Goal: Information Seeking & Learning: Learn about a topic

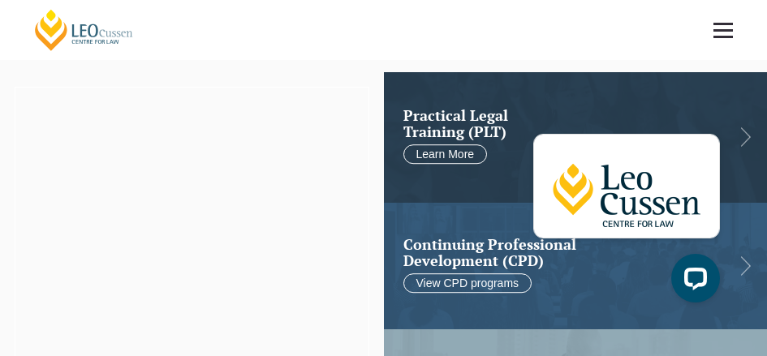
click at [728, 24] on span at bounding box center [722, 24] width 19 height 2
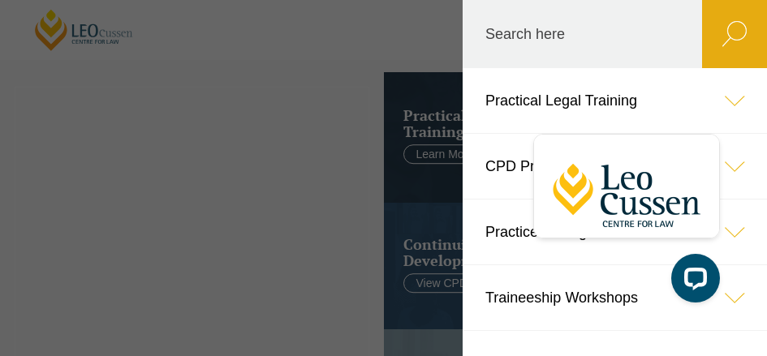
click at [82, 30] on header "Leo Cussen Centre for Law Search here Practical Legal Training Our Practical Le…" at bounding box center [383, 30] width 767 height 60
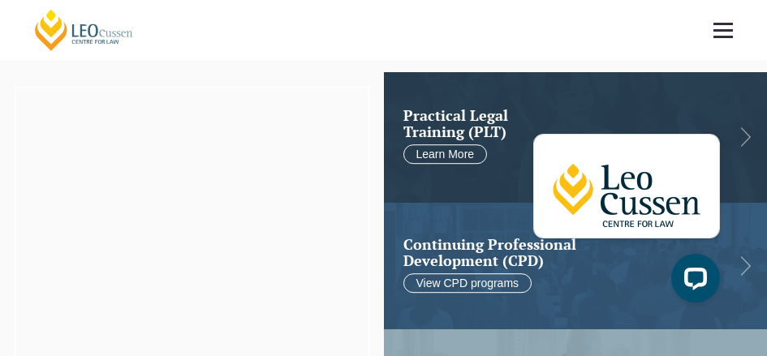
click at [82, 30] on link "[PERSON_NAME] Centre for Law" at bounding box center [83, 30] width 103 height 44
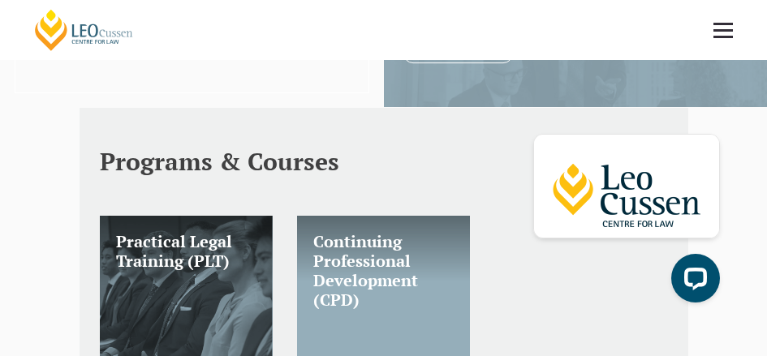
scroll to position [353, 0]
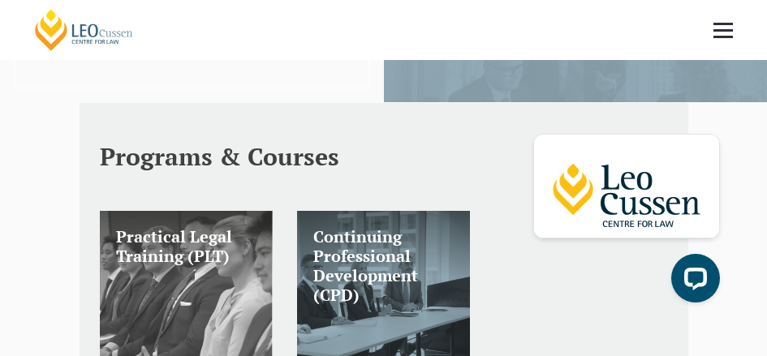
click at [154, 239] on h3 "Practical Legal Training (PLT)" at bounding box center [186, 246] width 140 height 39
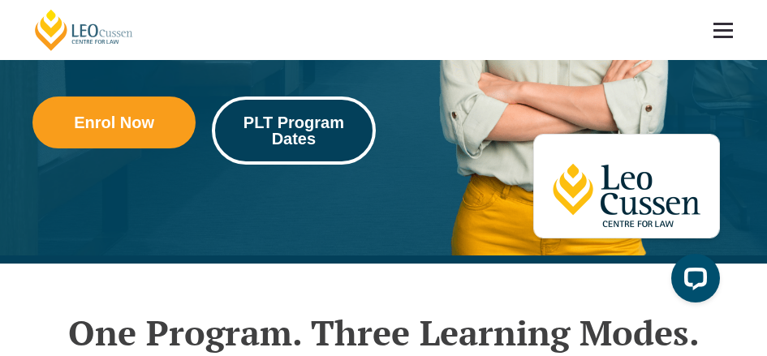
scroll to position [366, 0]
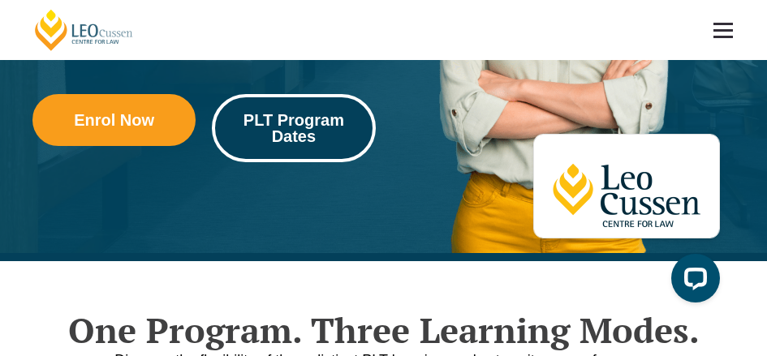
click at [286, 125] on span "PLT Program Dates" at bounding box center [293, 128] width 140 height 32
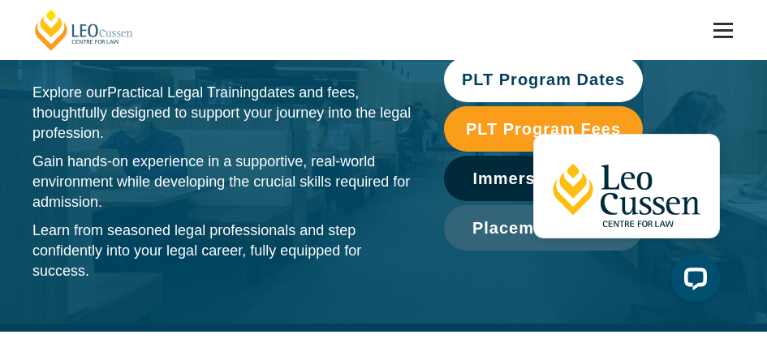
scroll to position [108, 0]
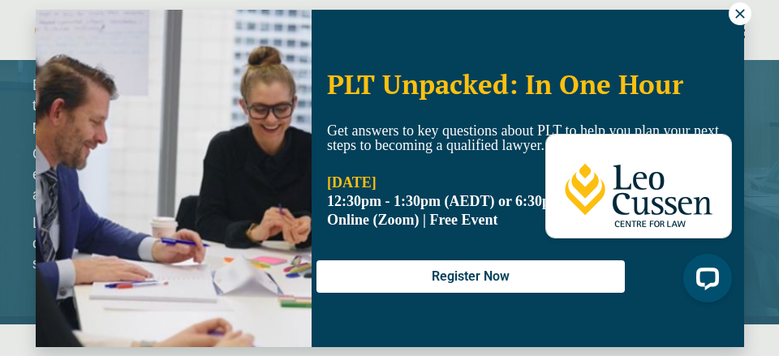
click at [741, 11] on icon at bounding box center [739, 13] width 9 height 9
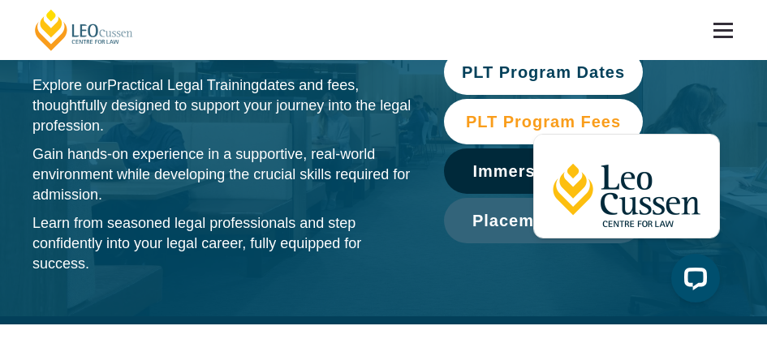
click at [503, 121] on span "PLT Program Fees" at bounding box center [543, 122] width 155 height 16
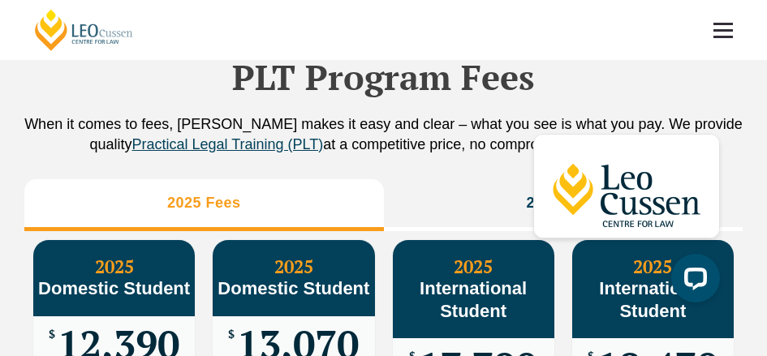
scroll to position [1789, 0]
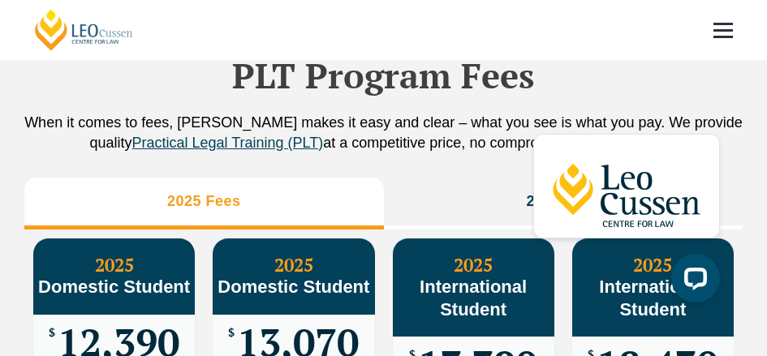
click at [725, 20] on link at bounding box center [723, 30] width 60 height 60
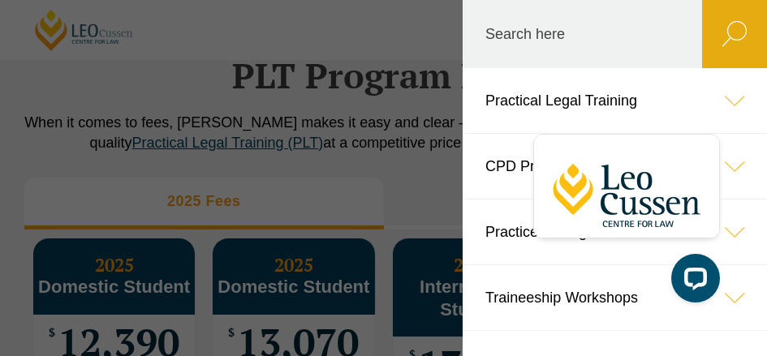
click at [706, 101] on icon at bounding box center [734, 100] width 65 height 65
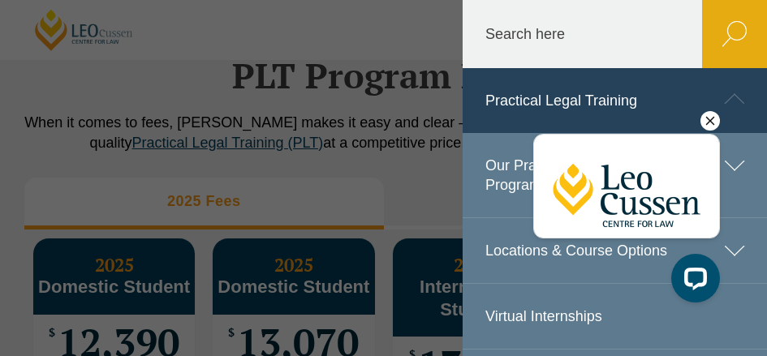
click at [709, 121] on icon "Hide greeting" at bounding box center [710, 121] width 9 height 9
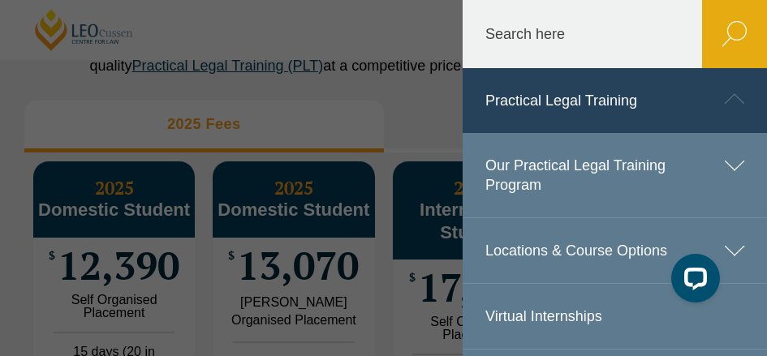
scroll to position [1864, 0]
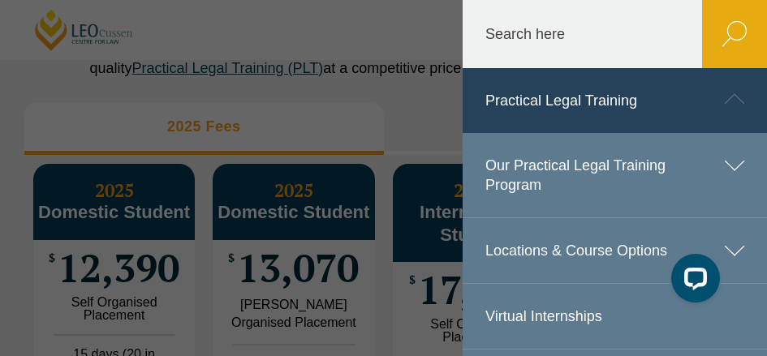
click at [724, 243] on icon at bounding box center [734, 250] width 65 height 65
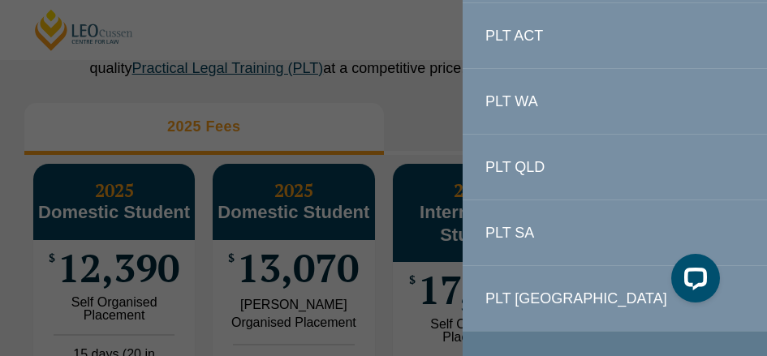
scroll to position [347, 0]
click at [532, 294] on link "PLT [GEOGRAPHIC_DATA]" at bounding box center [615, 297] width 304 height 65
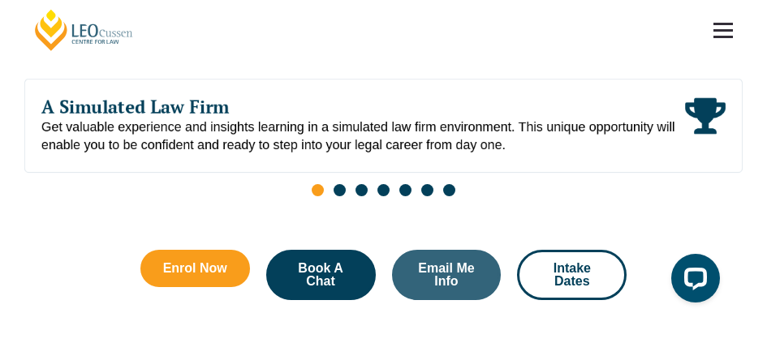
scroll to position [735, 0]
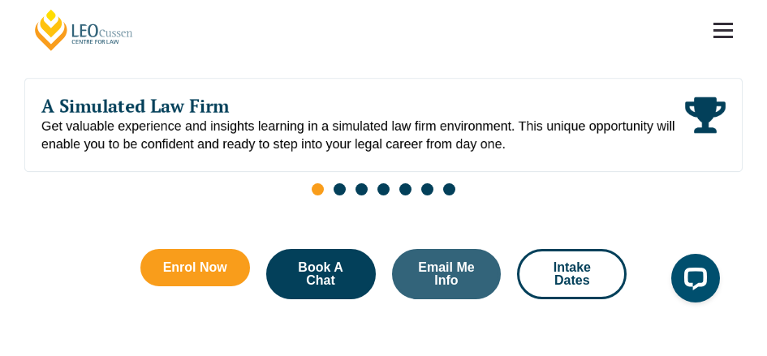
click at [337, 189] on span "Go to slide 2" at bounding box center [340, 189] width 12 height 12
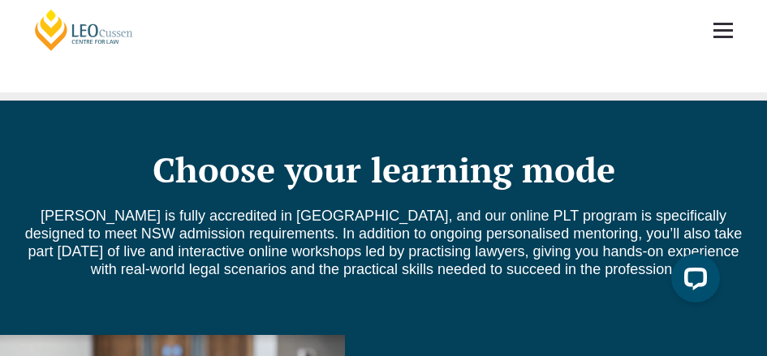
scroll to position [998, 0]
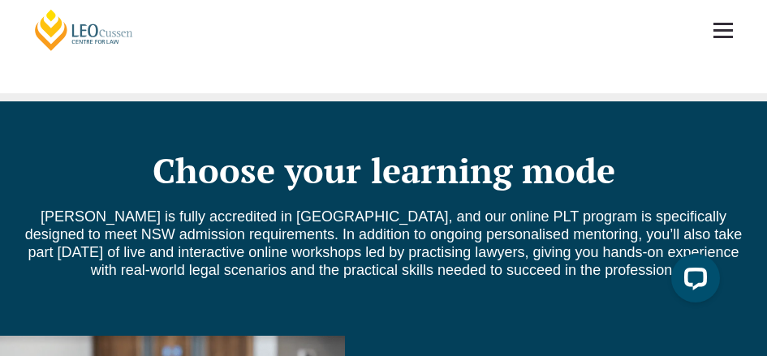
click at [726, 28] on link at bounding box center [723, 30] width 60 height 60
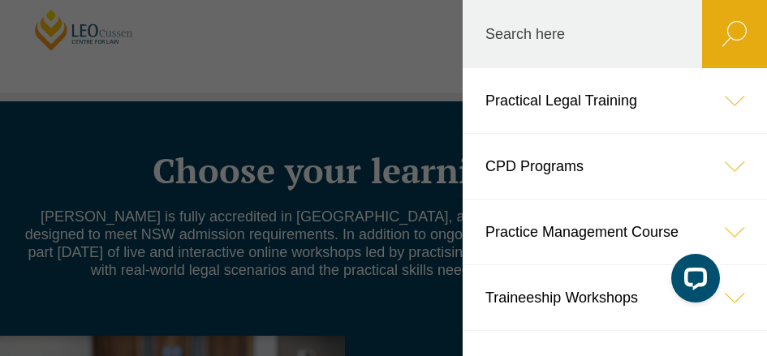
click at [723, 97] on icon at bounding box center [734, 100] width 65 height 65
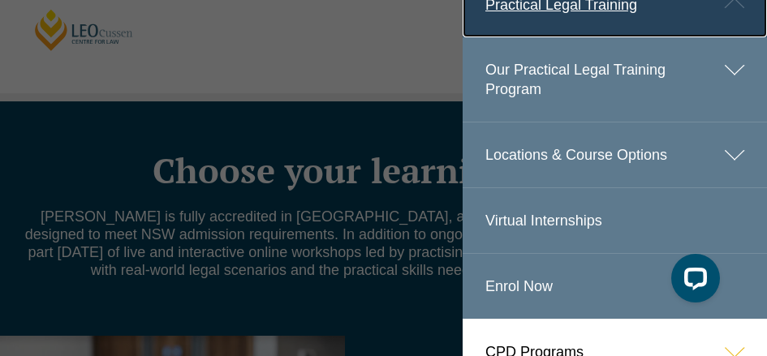
scroll to position [97, 0]
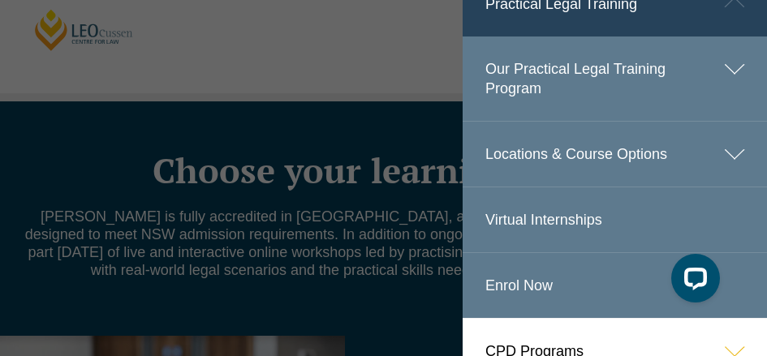
click at [704, 151] on icon at bounding box center [734, 154] width 65 height 65
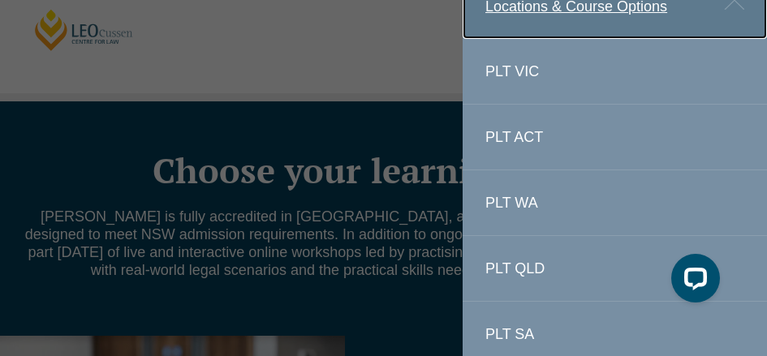
scroll to position [143, 0]
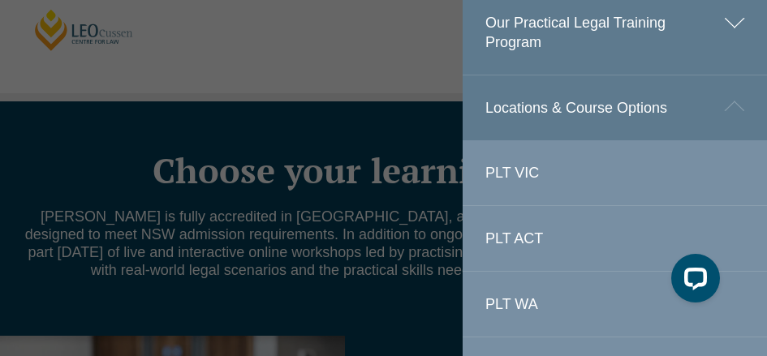
click at [336, 60] on header "Leo Cussen Centre for Law Search here Practical Legal Training Our Practical Le…" at bounding box center [383, 30] width 767 height 60
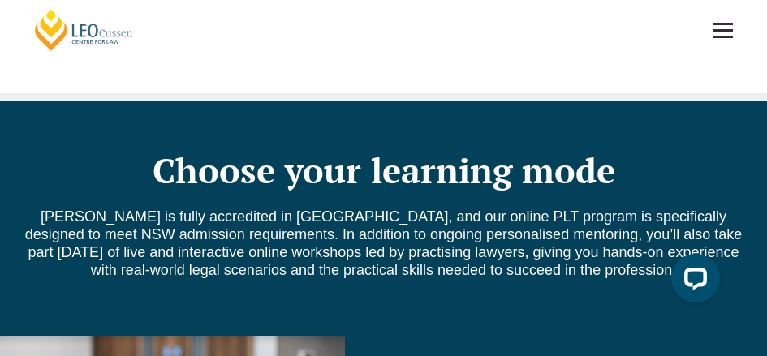
click at [717, 24] on span at bounding box center [722, 24] width 19 height 2
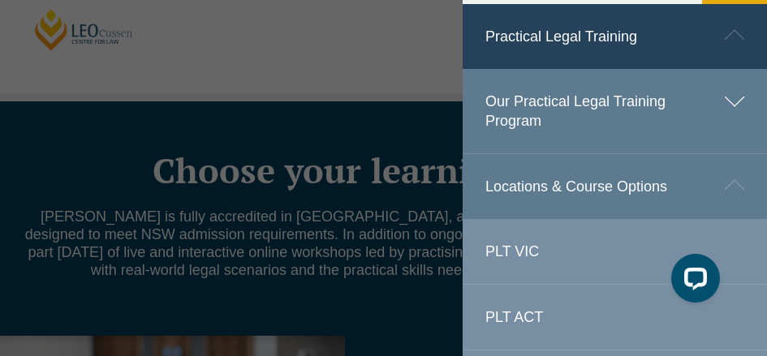
scroll to position [63, 0]
click at [718, 101] on icon at bounding box center [734, 102] width 65 height 65
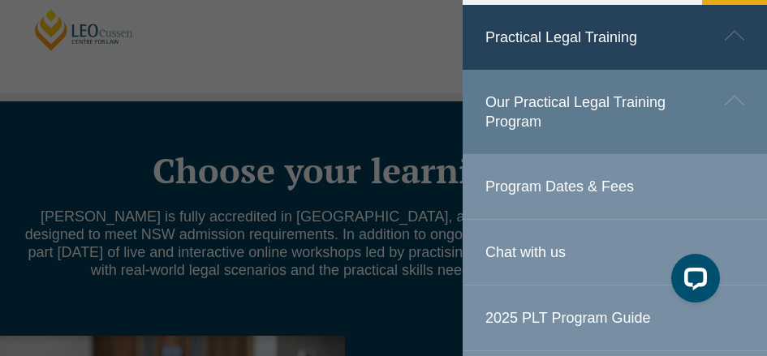
click at [585, 183] on link "Program Dates & Fees" at bounding box center [615, 186] width 304 height 65
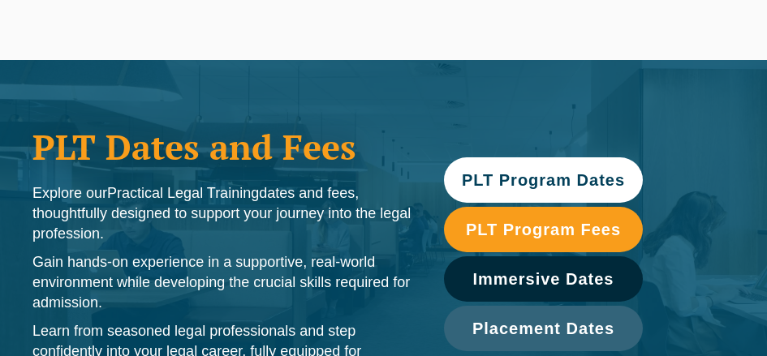
click at [526, 170] on link "PLT Program Dates" at bounding box center [544, 179] width 200 height 45
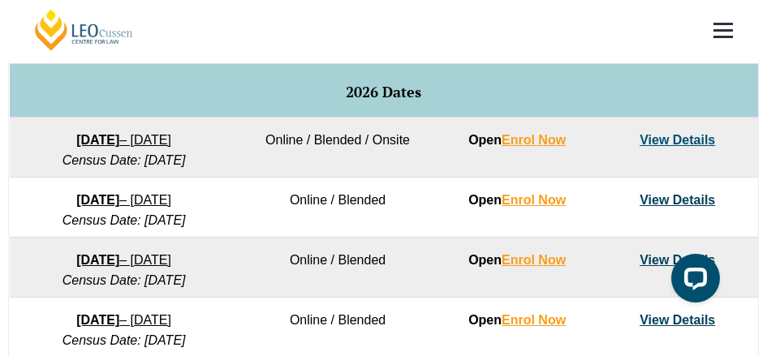
scroll to position [968, 0]
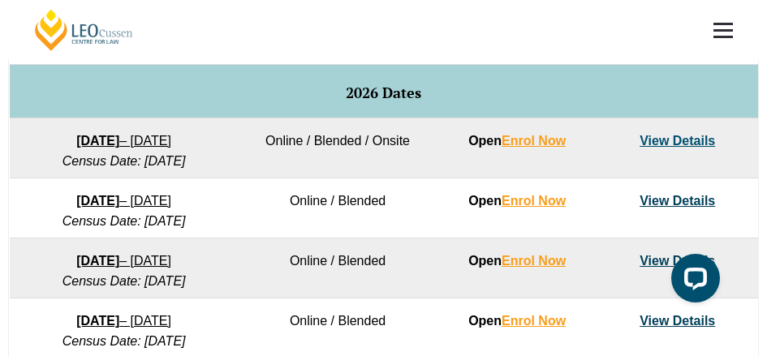
click at [657, 141] on link "View Details" at bounding box center [677, 141] width 75 height 14
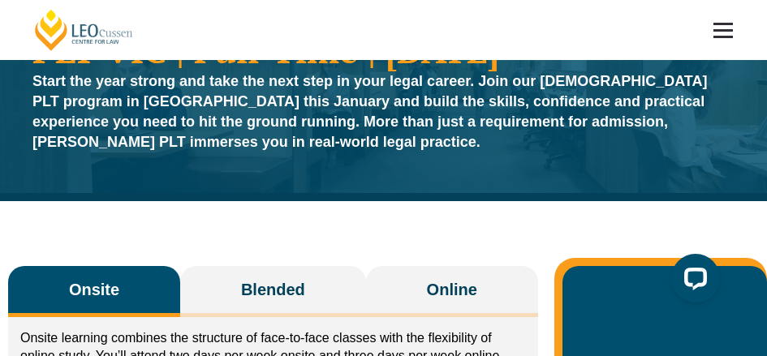
scroll to position [66, 0]
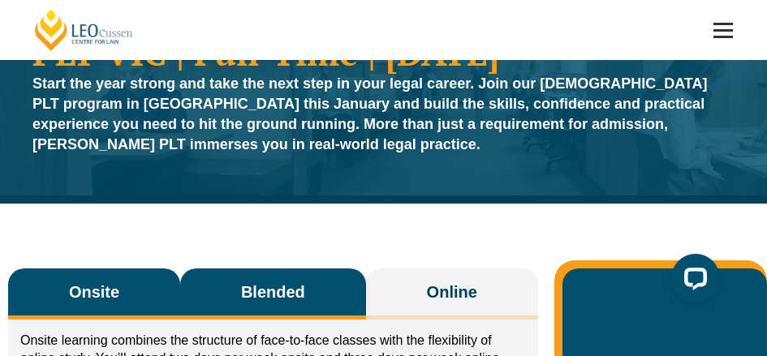
click at [295, 286] on span "Blended" at bounding box center [273, 292] width 64 height 23
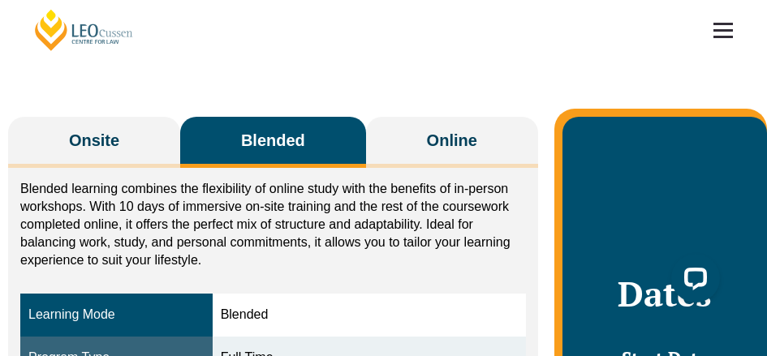
scroll to position [222, 0]
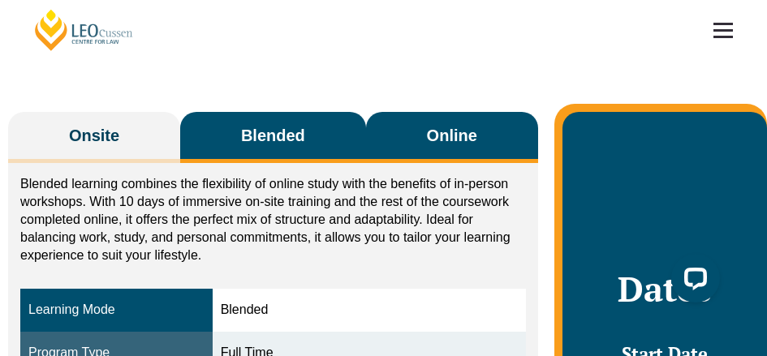
click at [437, 130] on span "Online" at bounding box center [452, 135] width 50 height 23
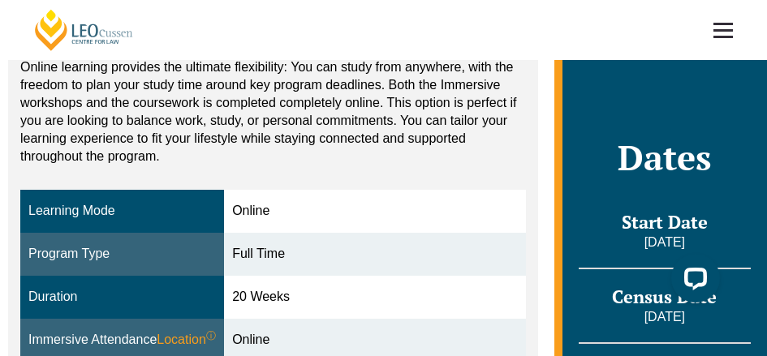
scroll to position [195, 0]
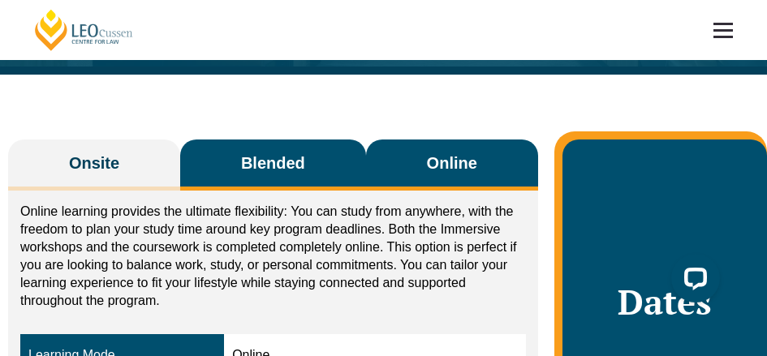
click at [269, 167] on span "Blended" at bounding box center [273, 163] width 64 height 23
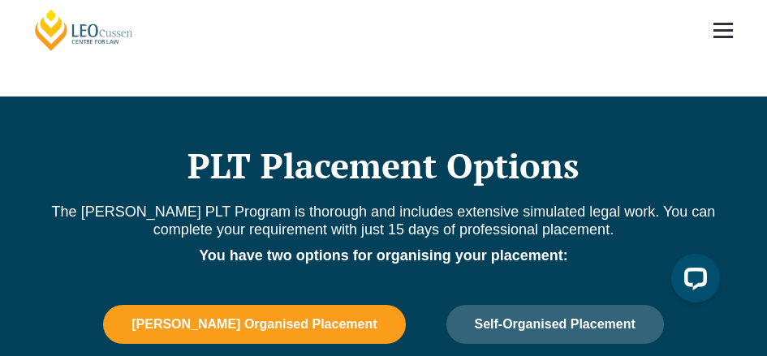
scroll to position [945, 0]
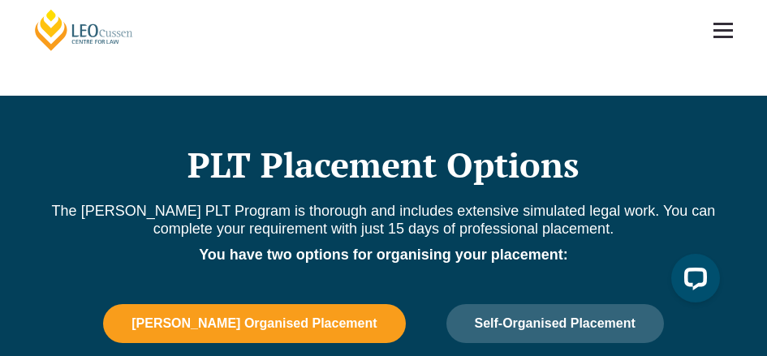
click at [518, 149] on h2 "PLT Placement Options" at bounding box center [383, 164] width 718 height 41
click at [93, 34] on link "[PERSON_NAME] Centre for Law" at bounding box center [83, 30] width 103 height 44
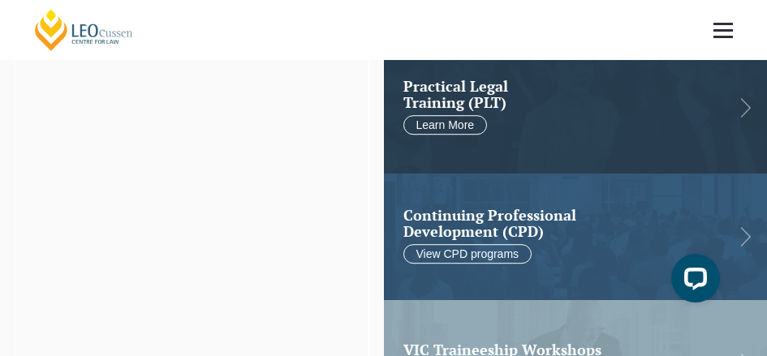
scroll to position [28, 0]
